Goal: Check status: Check status

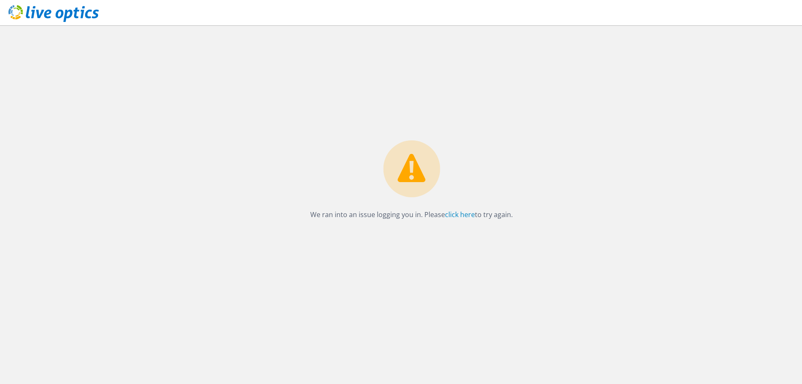
click at [458, 219] on p "We ran into an issue logging you in. Please click here to try again." at bounding box center [411, 215] width 203 height 12
click at [459, 216] on link "click here" at bounding box center [460, 214] width 30 height 9
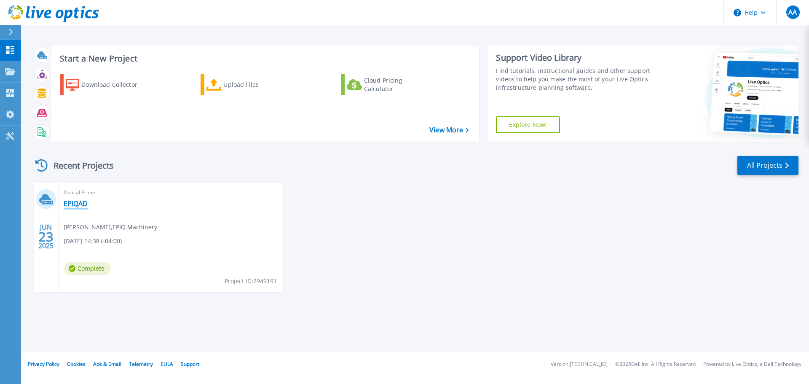
click at [77, 207] on link "EPIQAD" at bounding box center [76, 203] width 24 height 8
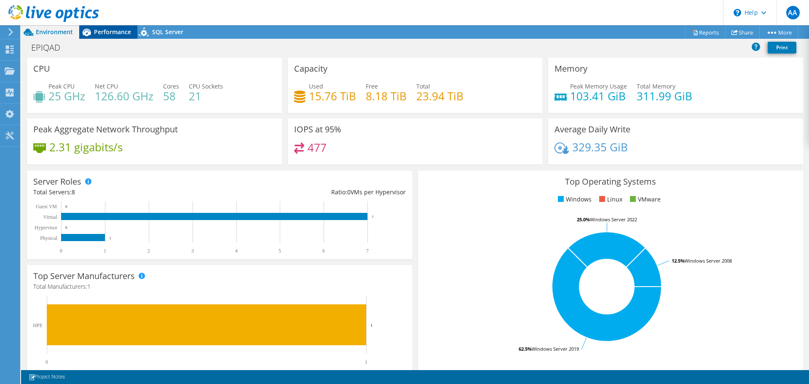
click at [119, 33] on span "Performance" at bounding box center [112, 32] width 37 height 8
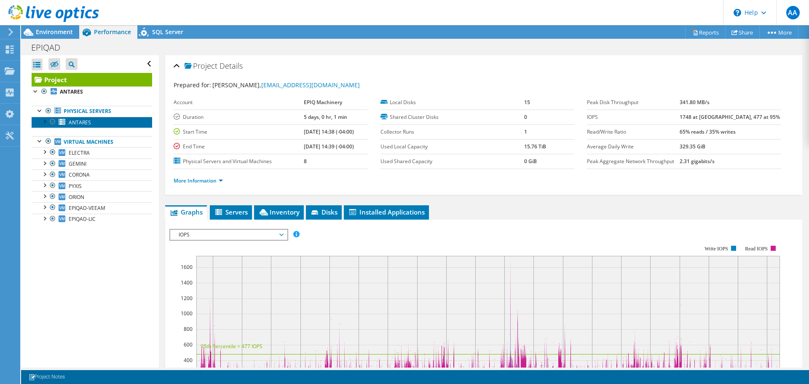
click at [95, 123] on link "ANTARES" at bounding box center [92, 122] width 120 height 11
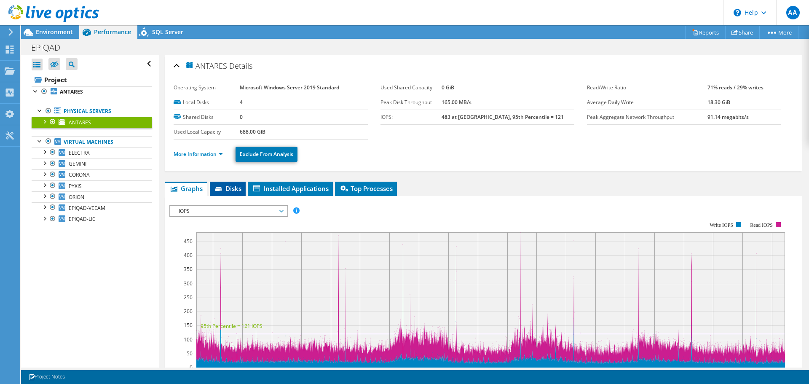
click at [230, 193] on li "Disks" at bounding box center [228, 189] width 36 height 14
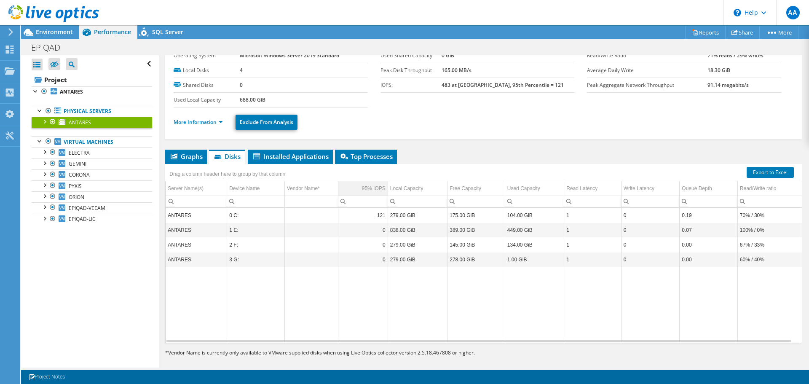
scroll to position [40, 0]
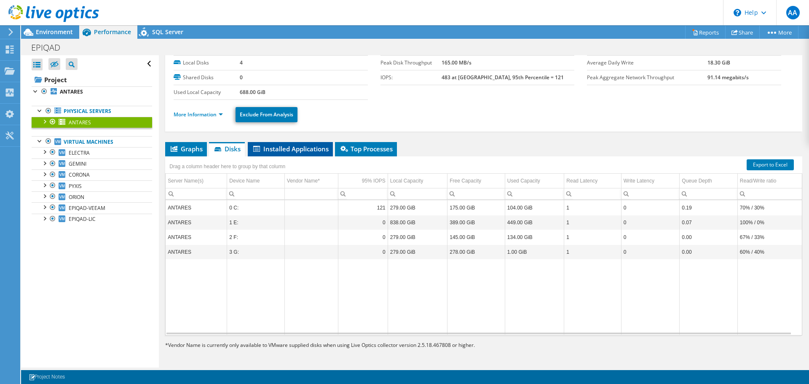
click at [281, 148] on span "Installed Applications" at bounding box center [290, 148] width 77 height 8
